Goal: Information Seeking & Learning: Check status

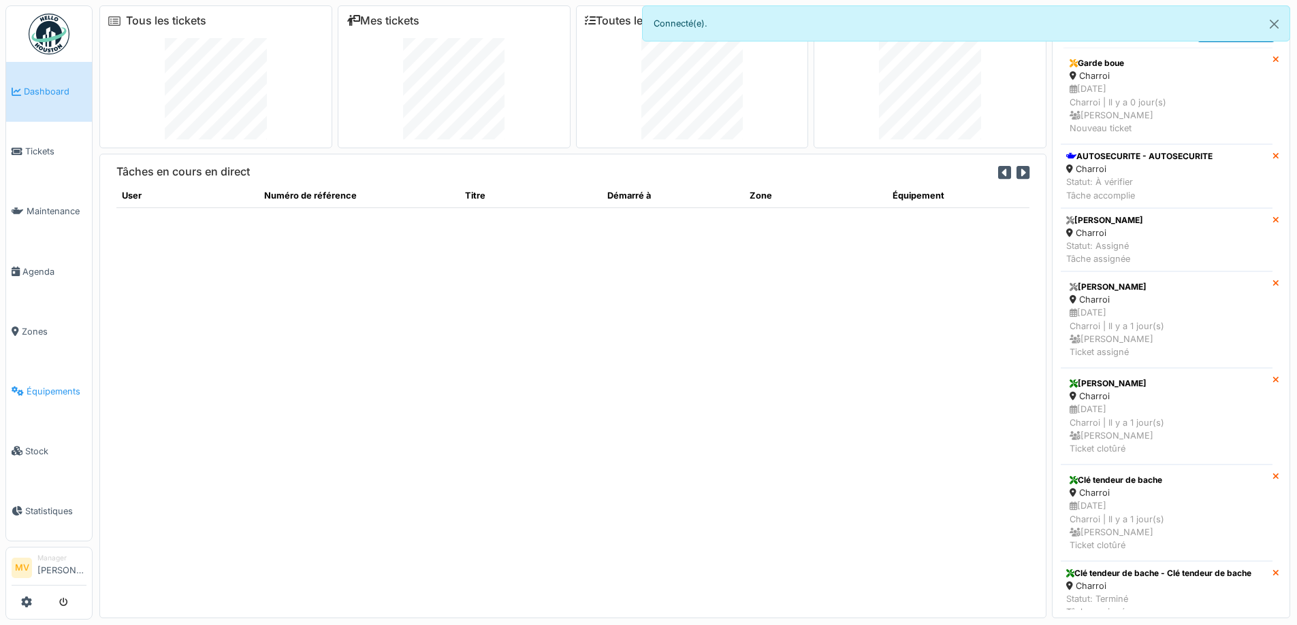
drag, startPoint x: 65, startPoint y: 379, endPoint x: 122, endPoint y: 362, distance: 59.0
click at [66, 380] on link "Équipements" at bounding box center [49, 391] width 86 height 60
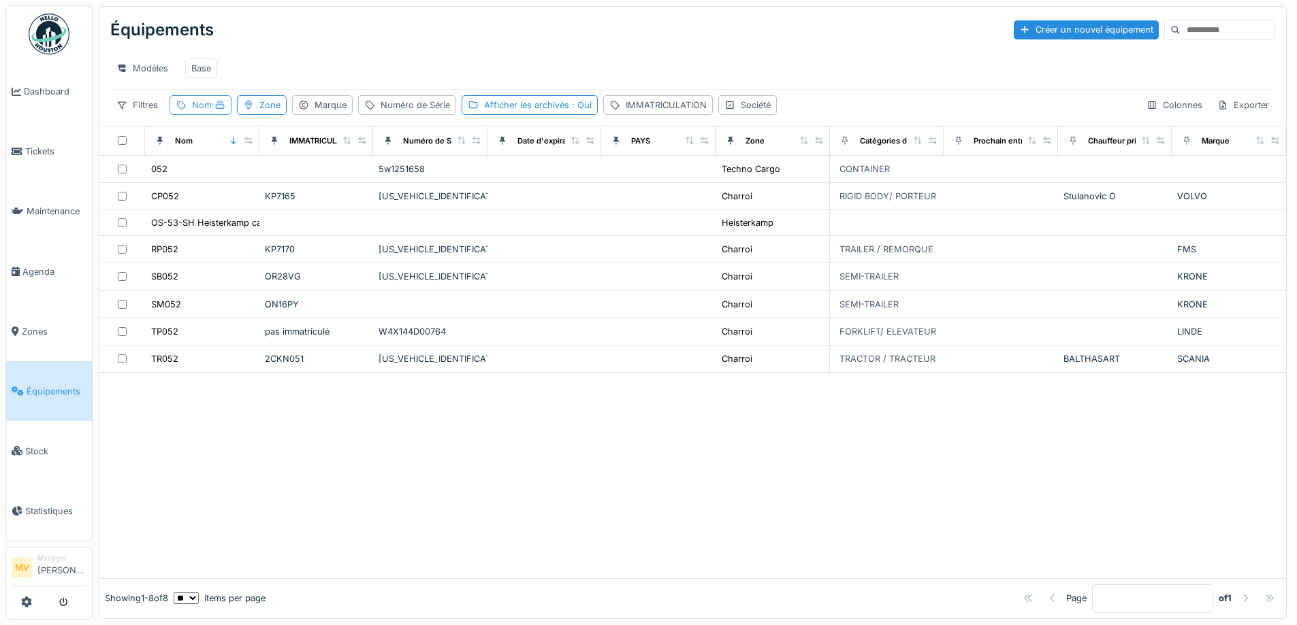
click at [218, 110] on icon at bounding box center [219, 105] width 11 height 9
click at [241, 179] on input "***" at bounding box center [243, 181] width 135 height 29
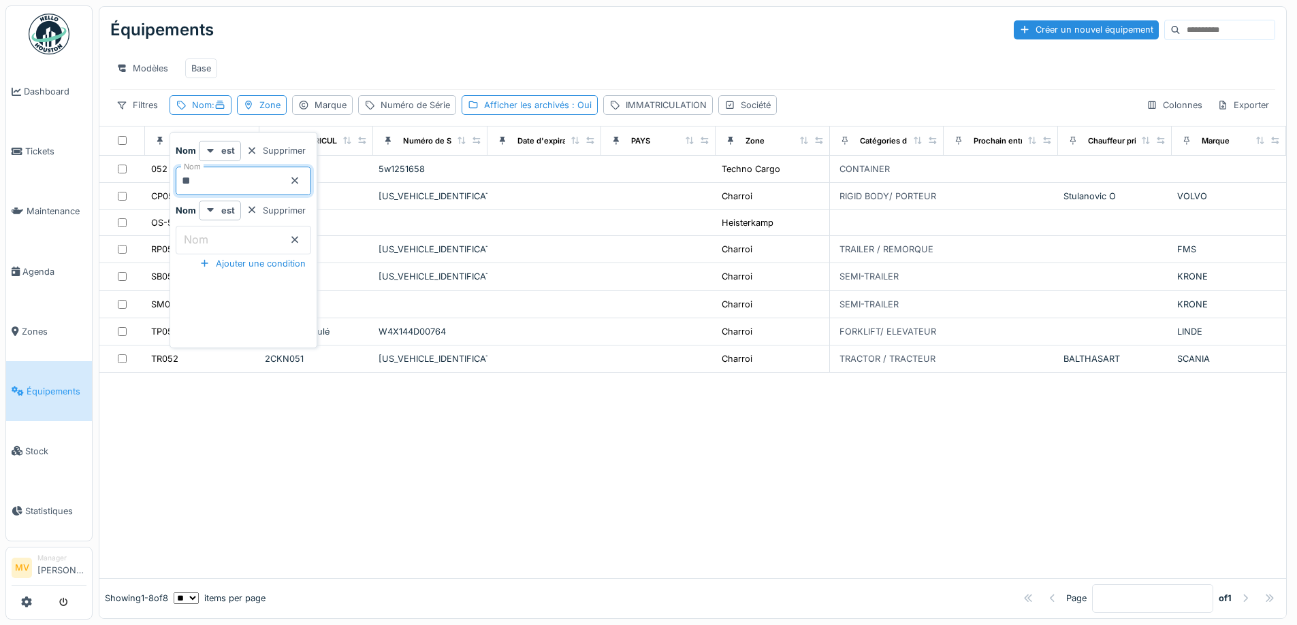
type input "*"
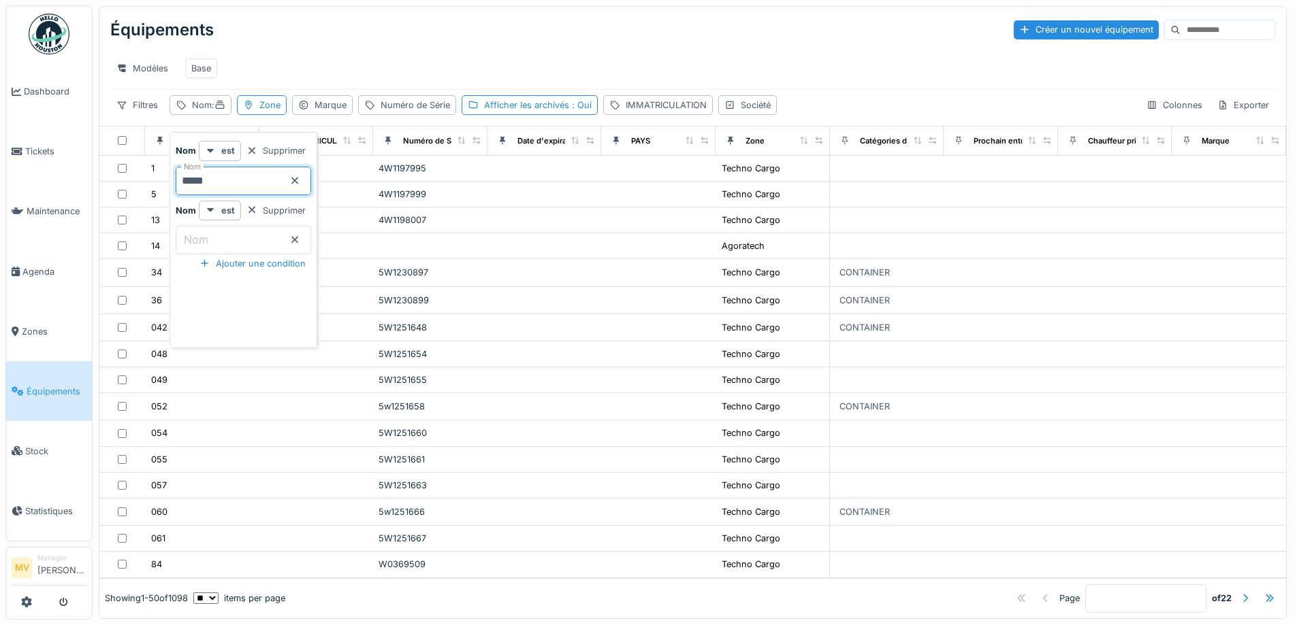
type input "*****"
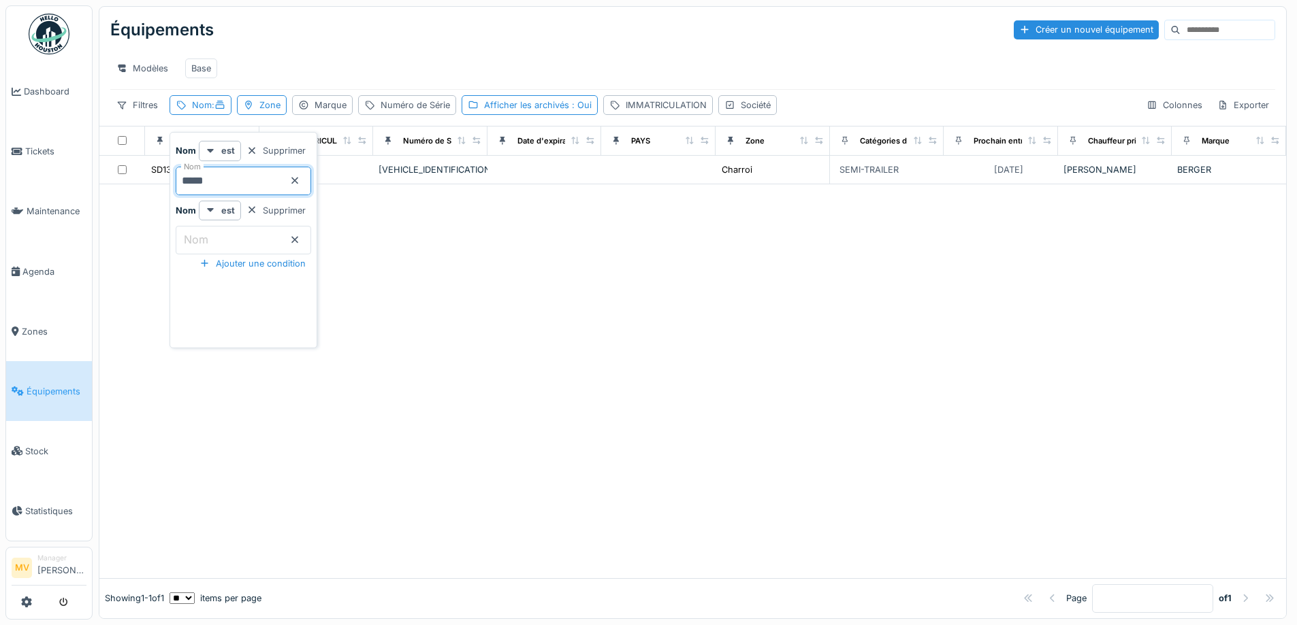
click at [649, 333] on div at bounding box center [692, 381] width 1186 height 394
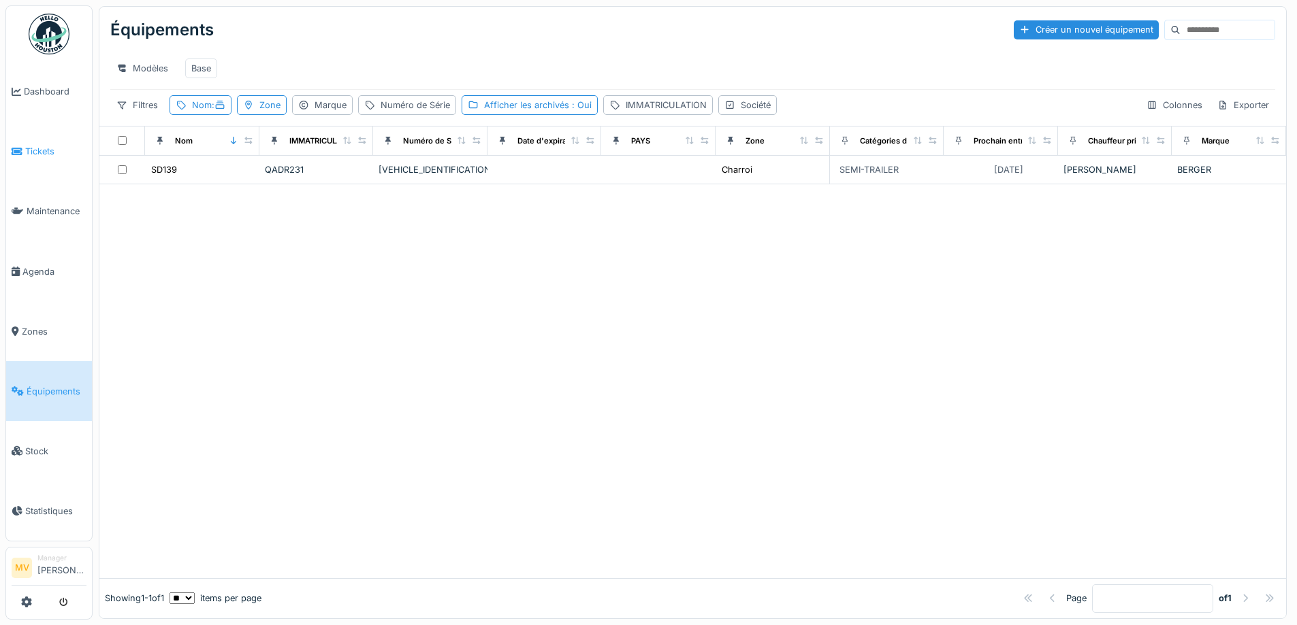
click at [50, 141] on link "Tickets" at bounding box center [49, 152] width 86 height 60
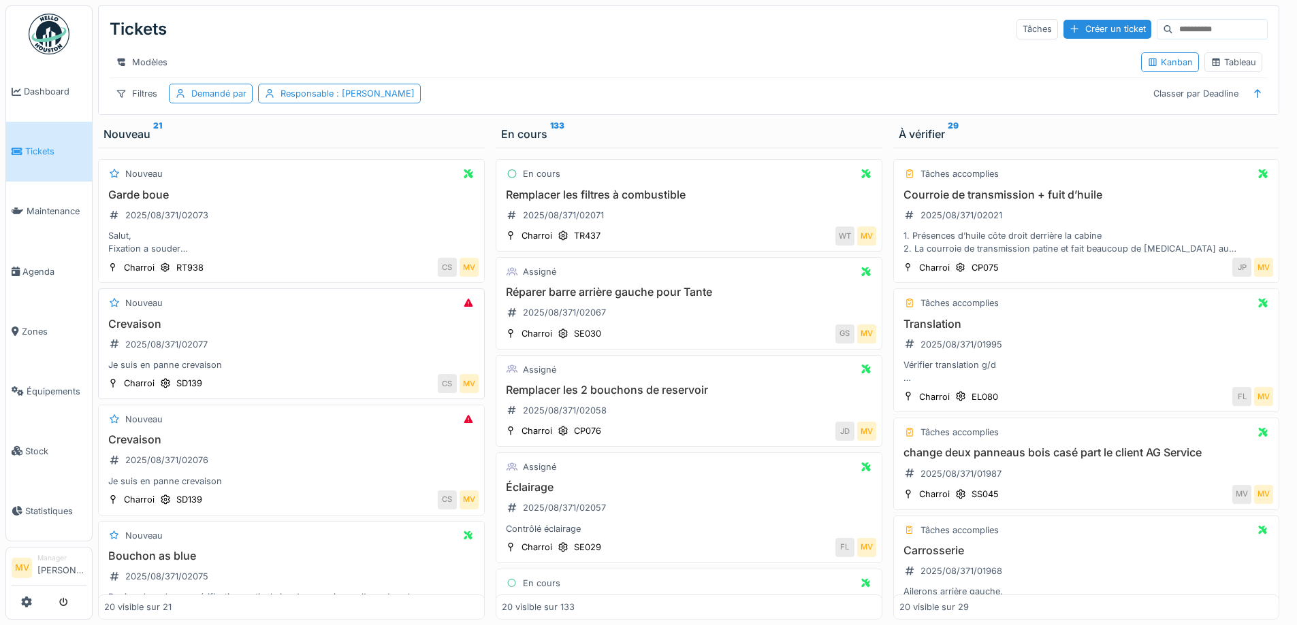
drag, startPoint x: 277, startPoint y: 351, endPoint x: 287, endPoint y: 348, distance: 10.6
click at [277, 351] on div "Crevaison 2025/08/371/02077 Je suis en panne crevaison" at bounding box center [291, 345] width 374 height 54
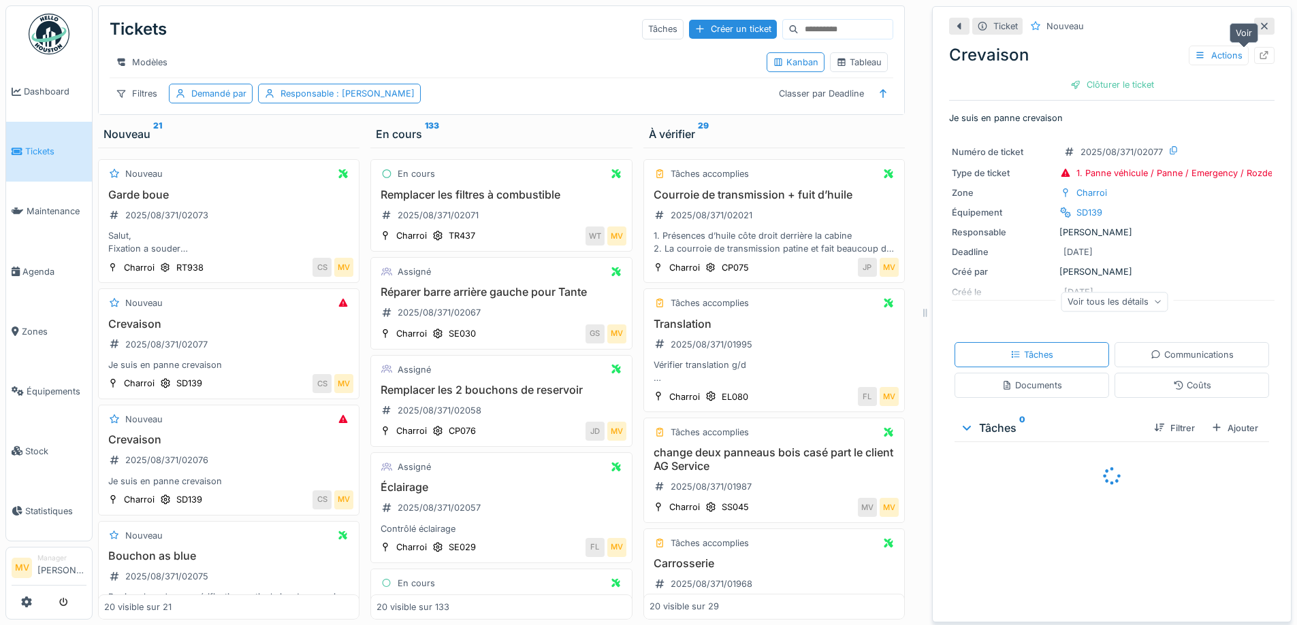
click at [1258, 51] on icon at bounding box center [1263, 55] width 11 height 9
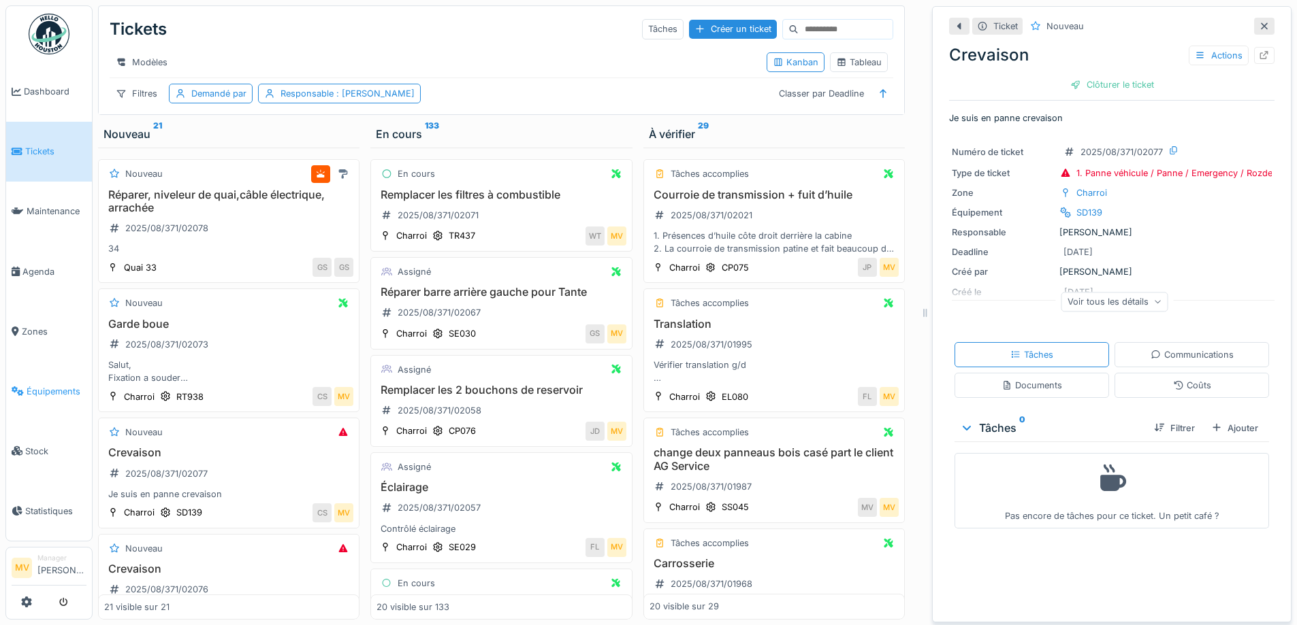
click at [60, 379] on link "Équipements" at bounding box center [49, 391] width 86 height 60
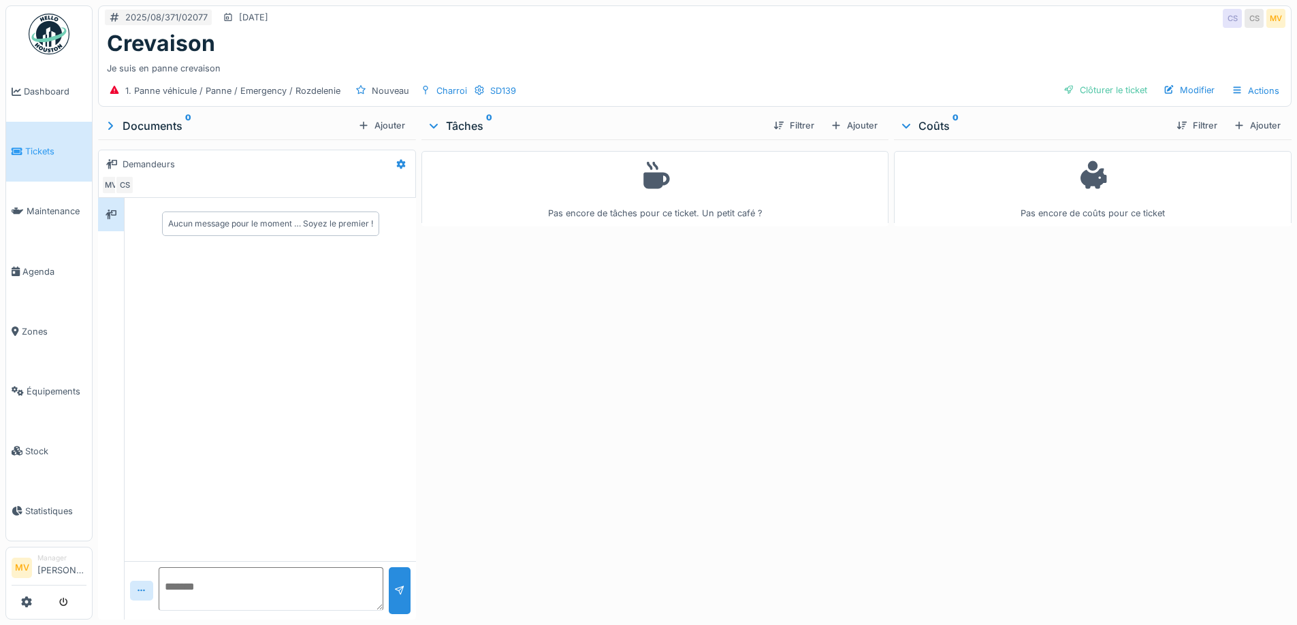
click at [51, 149] on span "Tickets" at bounding box center [55, 151] width 61 height 13
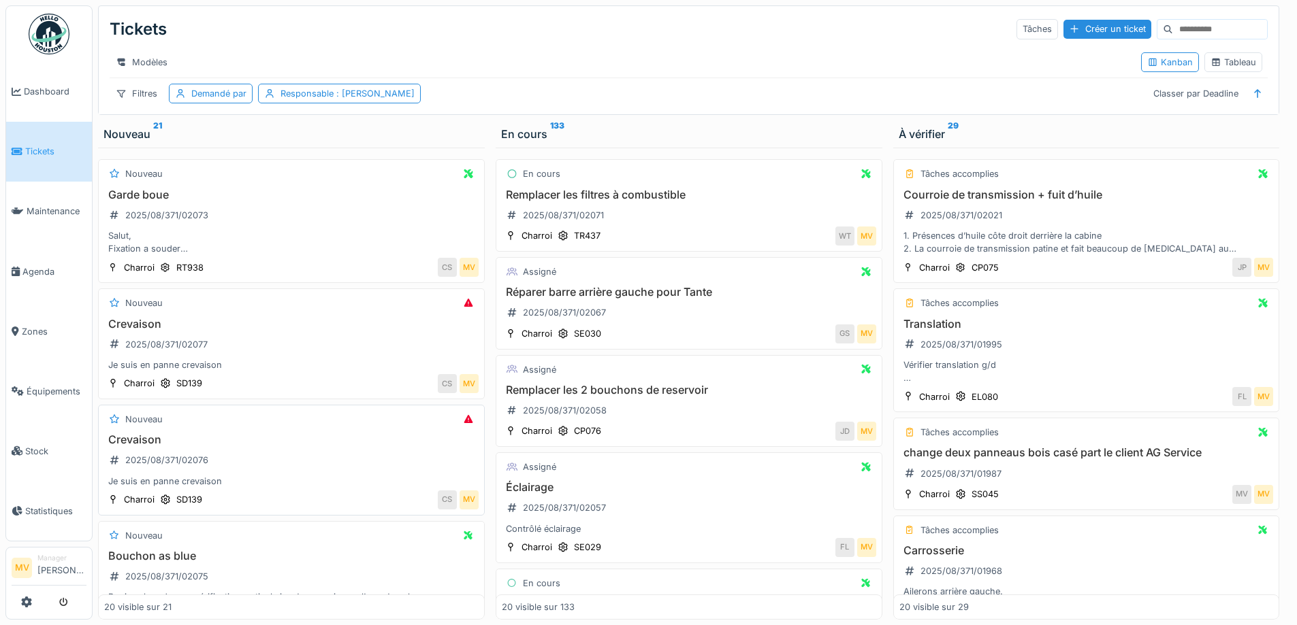
click at [227, 474] on div "Crevaison 2025/08/371/02076 Je suis en panne crevaison" at bounding box center [291, 461] width 374 height 54
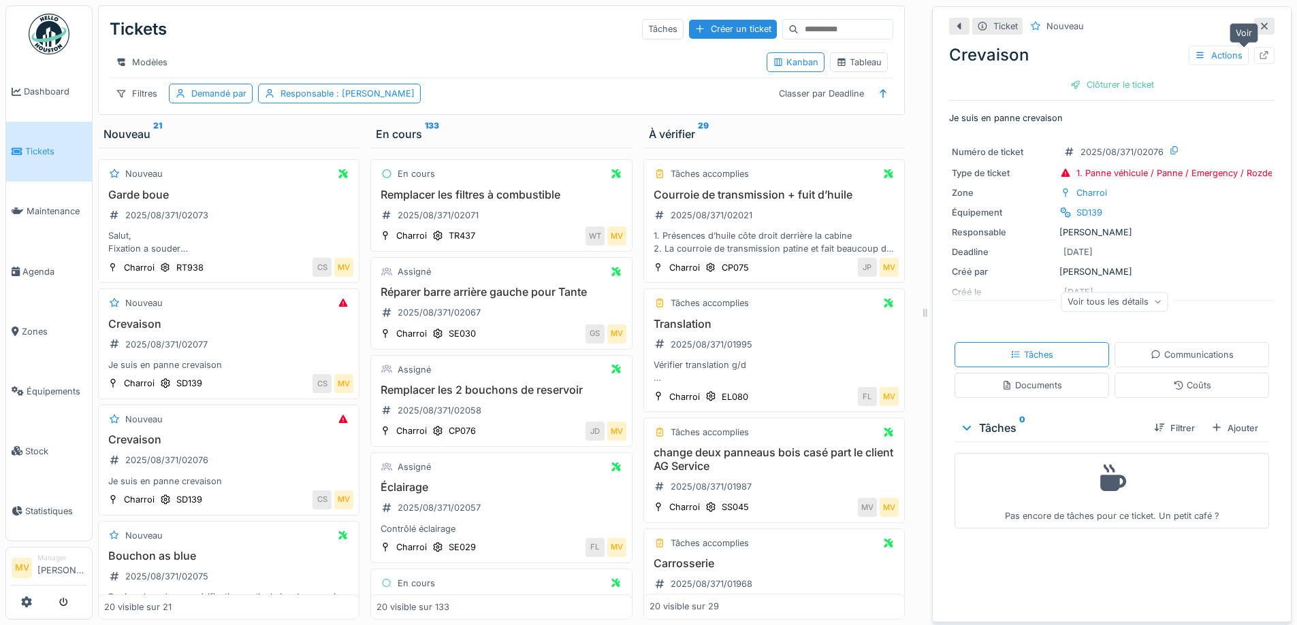
click at [1258, 56] on icon at bounding box center [1263, 55] width 11 height 9
click at [198, 351] on div "2025/08/371/02077" at bounding box center [166, 344] width 82 height 13
click at [1260, 59] on icon at bounding box center [1264, 55] width 9 height 9
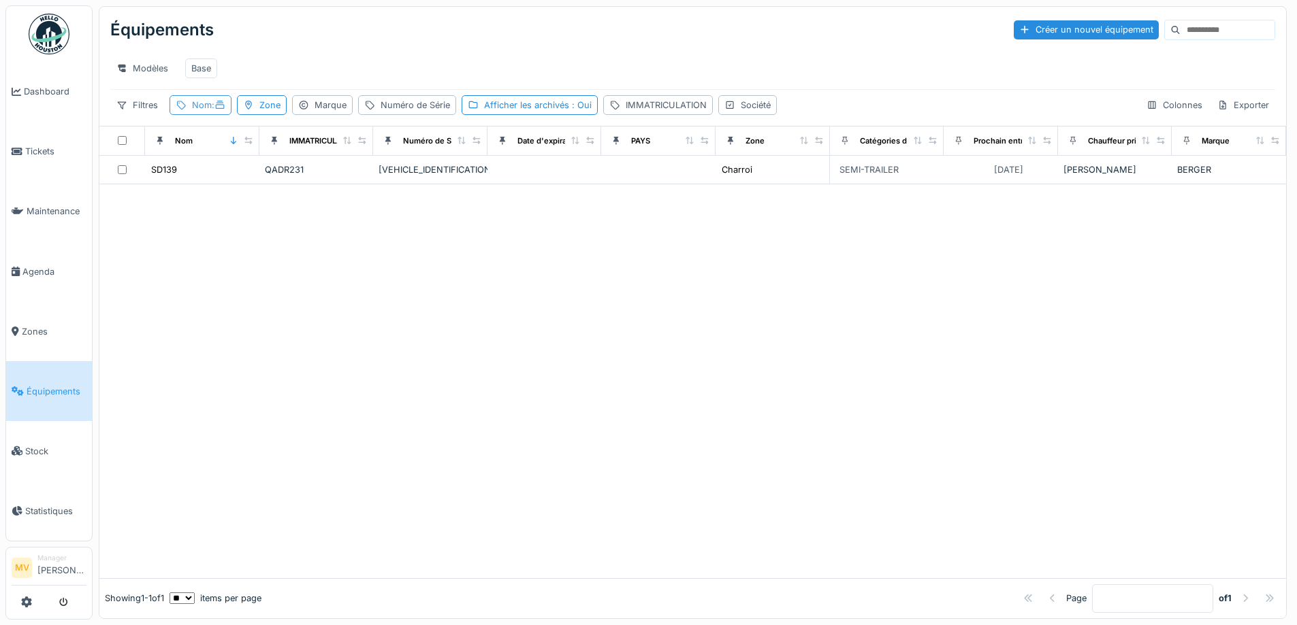
click at [204, 112] on div "Nom :" at bounding box center [208, 105] width 33 height 13
click at [300, 183] on icon at bounding box center [294, 180] width 11 height 9
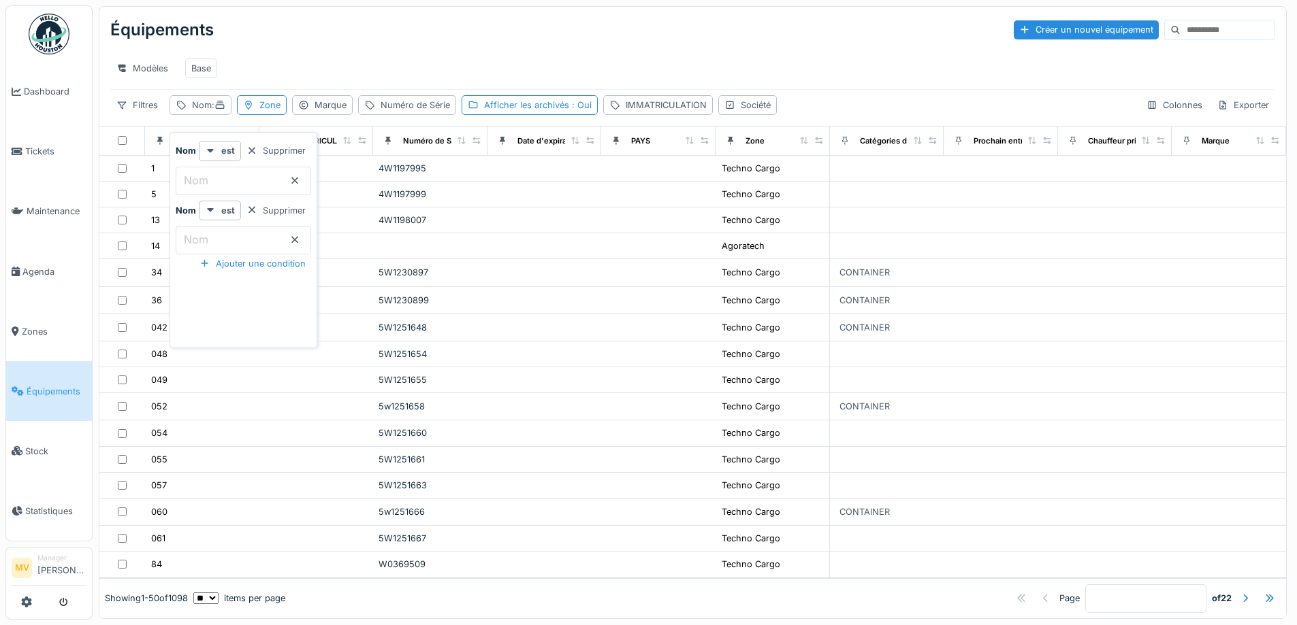
click at [274, 178] on input "Nom" at bounding box center [243, 181] width 135 height 29
type input "*****"
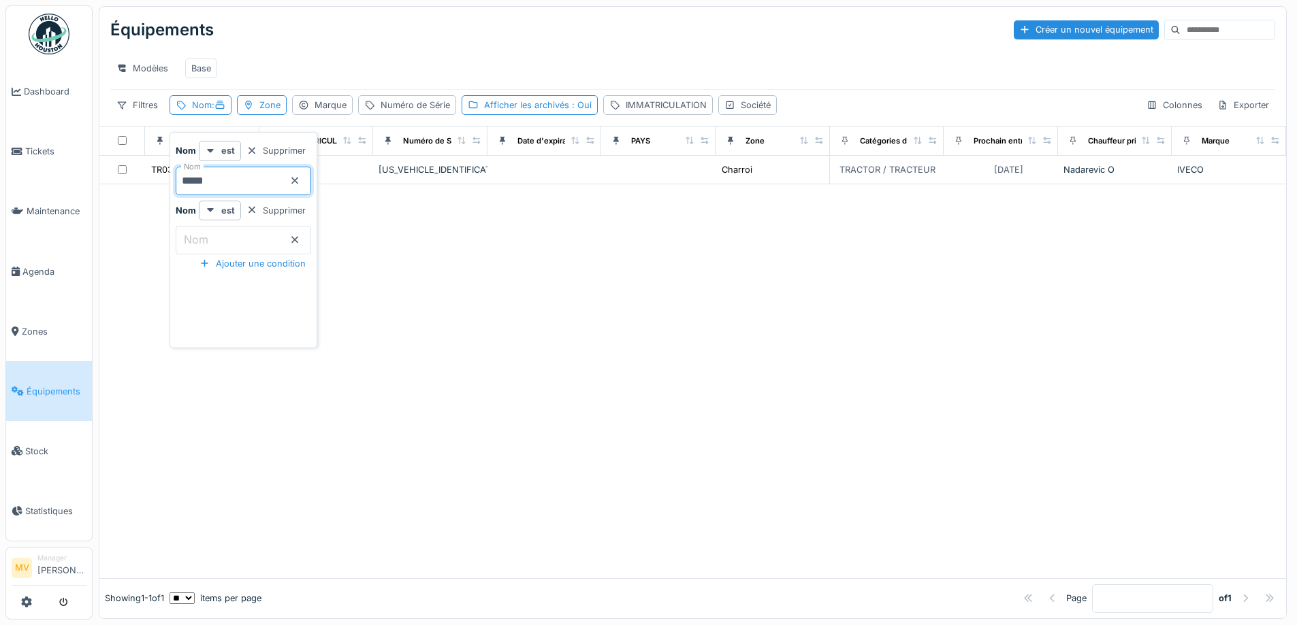
click at [417, 255] on div at bounding box center [692, 381] width 1186 height 394
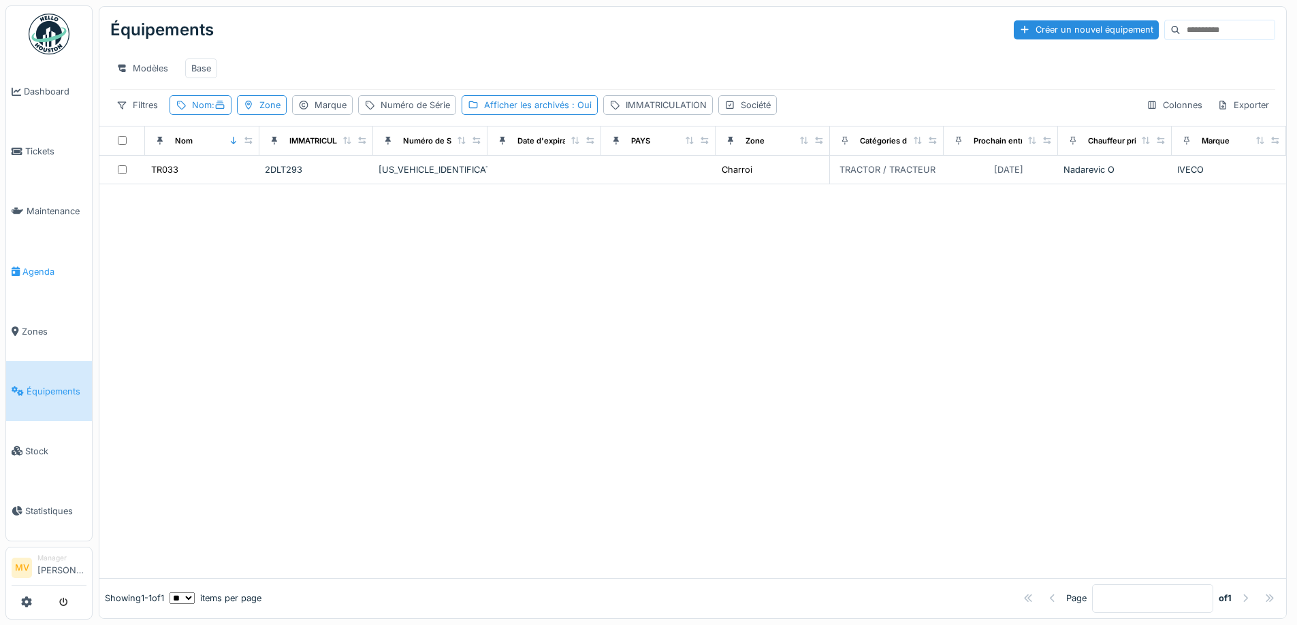
click at [57, 280] on link "Agenda" at bounding box center [49, 272] width 86 height 60
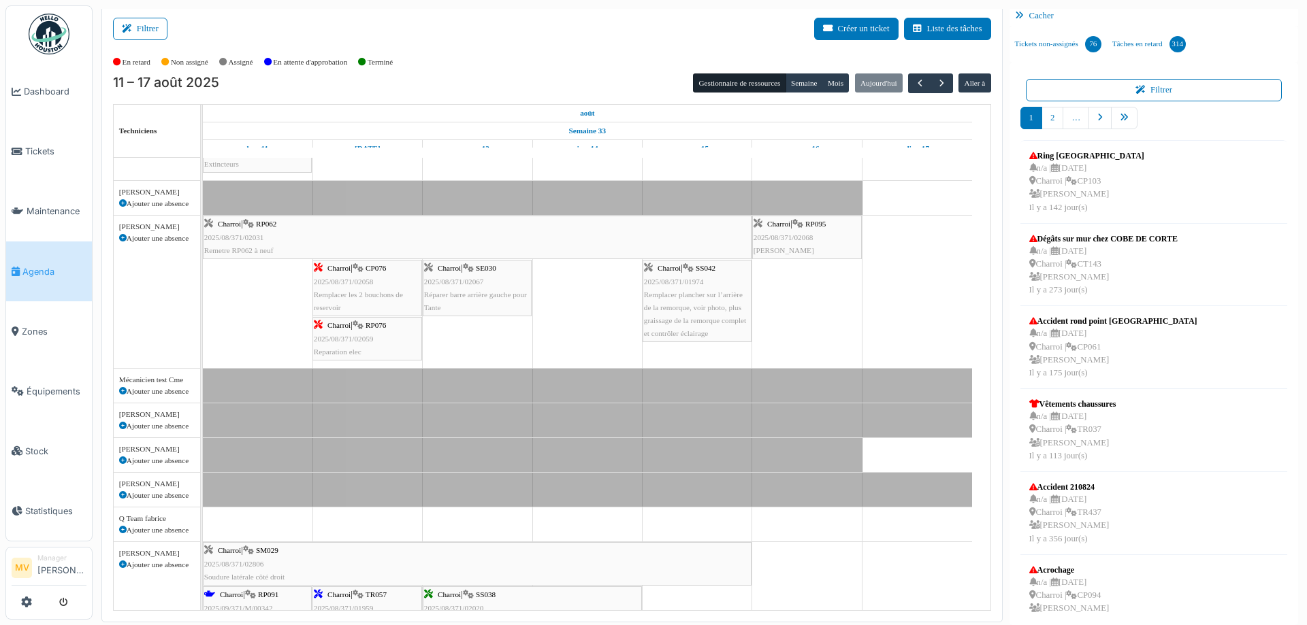
scroll to position [999, 0]
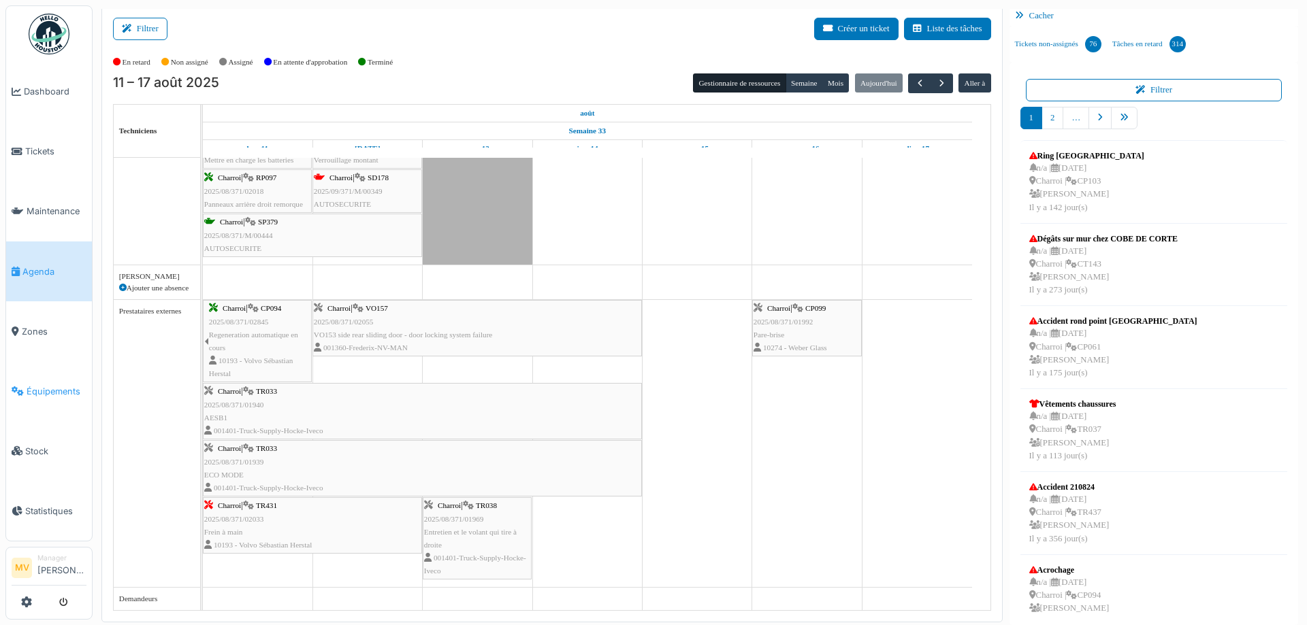
click at [47, 388] on span "Équipements" at bounding box center [57, 391] width 60 height 13
